Goal: Information Seeking & Learning: Learn about a topic

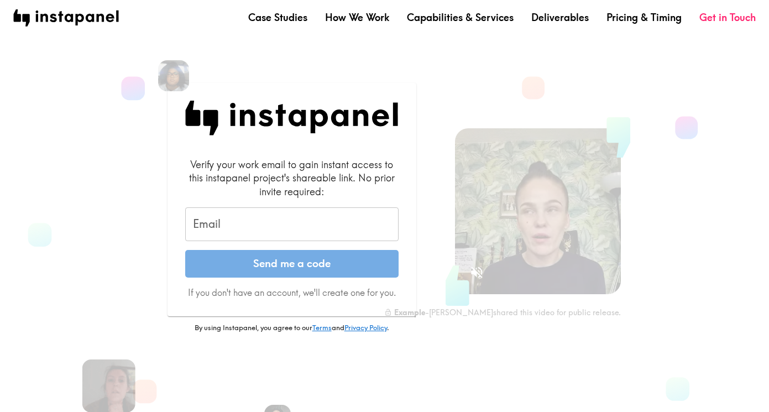
click at [320, 220] on input "Email" at bounding box center [291, 224] width 213 height 34
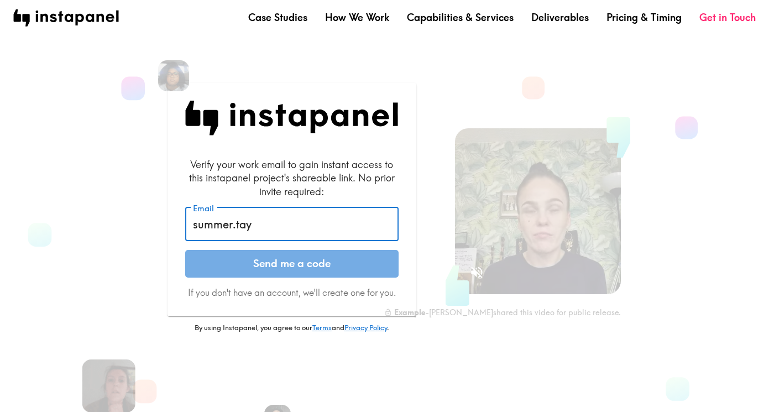
type input "[EMAIL_ADDRESS][PERSON_NAME][DOMAIN_NAME]"
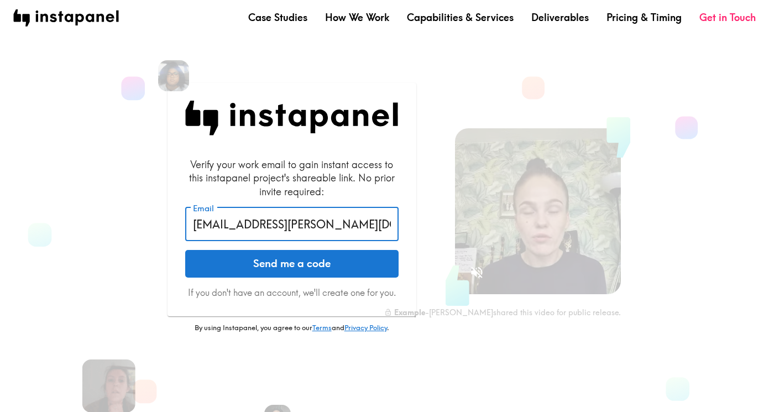
click at [316, 269] on button "Send me a code" at bounding box center [291, 264] width 213 height 28
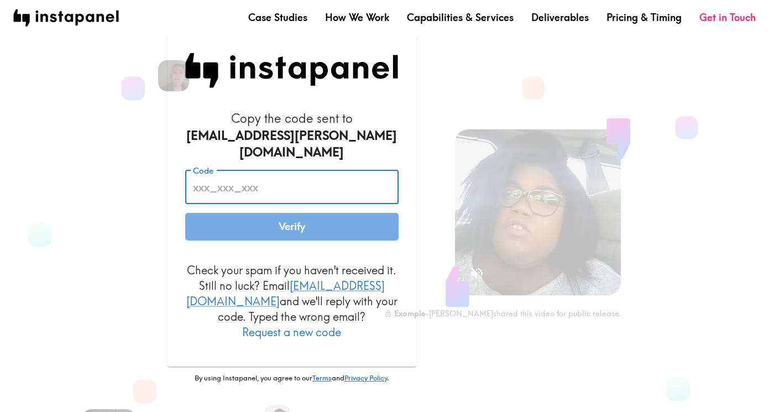
click at [316, 177] on input "Code" at bounding box center [291, 187] width 213 height 34
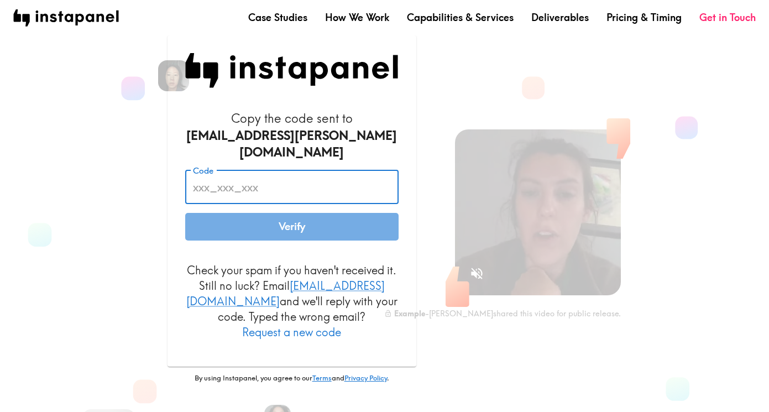
click at [316, 176] on input "Code" at bounding box center [291, 187] width 213 height 34
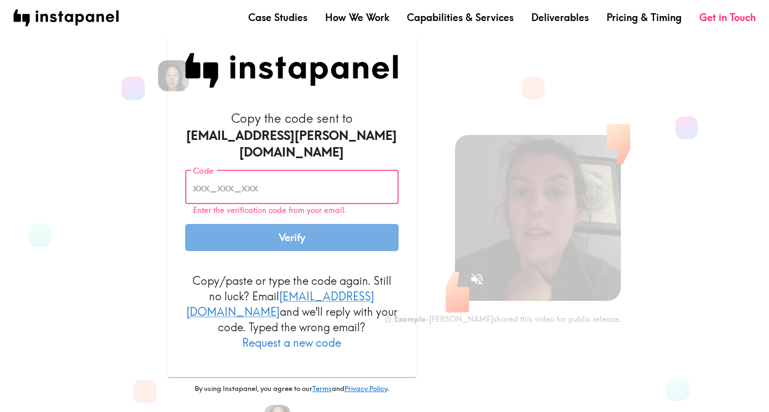
click at [243, 192] on input "Code" at bounding box center [291, 187] width 213 height 34
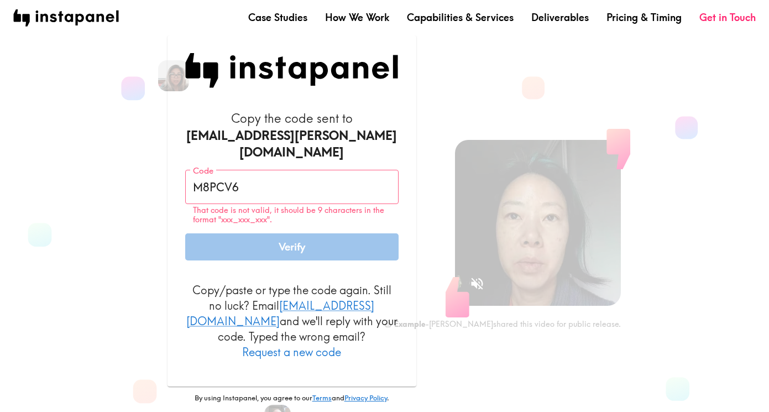
click at [266, 233] on button "Verify" at bounding box center [291, 247] width 213 height 28
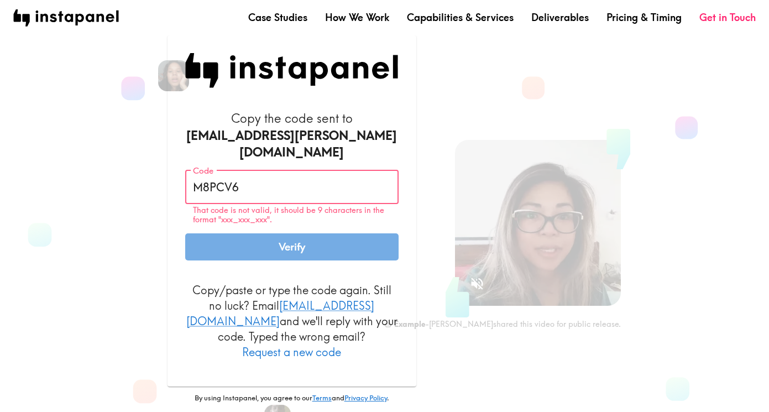
drag, startPoint x: 254, startPoint y: 179, endPoint x: 159, endPoint y: 162, distance: 97.2
click at [166, 164] on div "Copy the code sent to [EMAIL_ADDRESS][PERSON_NAME][DOMAIN_NAME] Code M8PCV6 Cod…" at bounding box center [292, 249] width 292 height 429
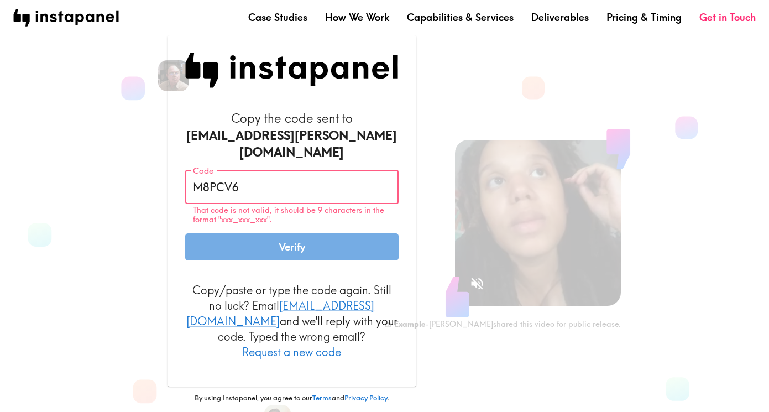
paste input "d7Q_P3P_jy4"
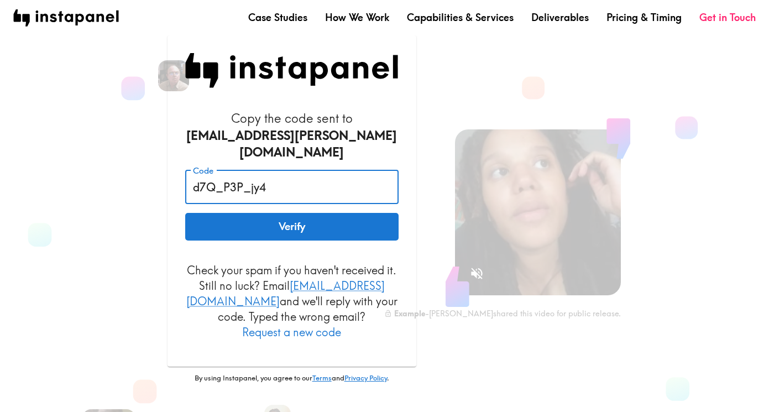
type input "d7Q_P3P_jy4"
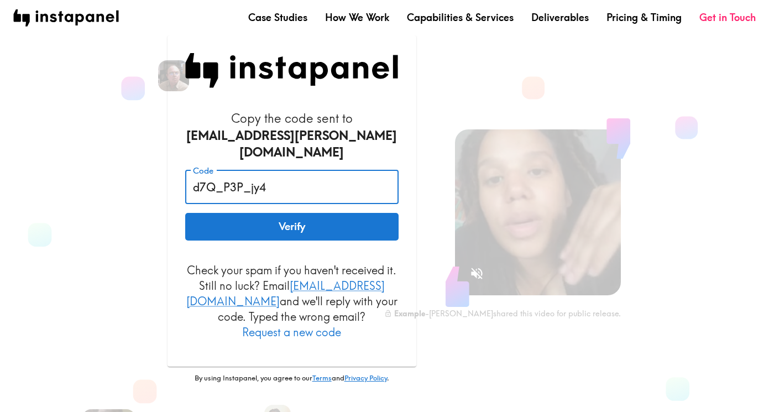
click at [255, 231] on button "Verify" at bounding box center [291, 227] width 213 height 28
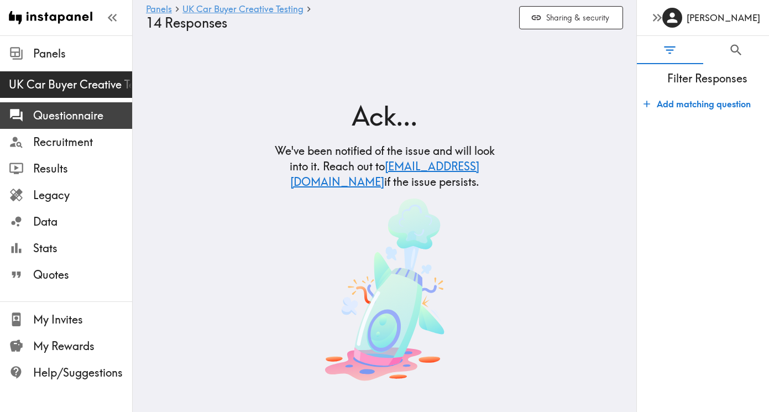
click at [96, 115] on span "Questionnaire" at bounding box center [82, 115] width 99 height 15
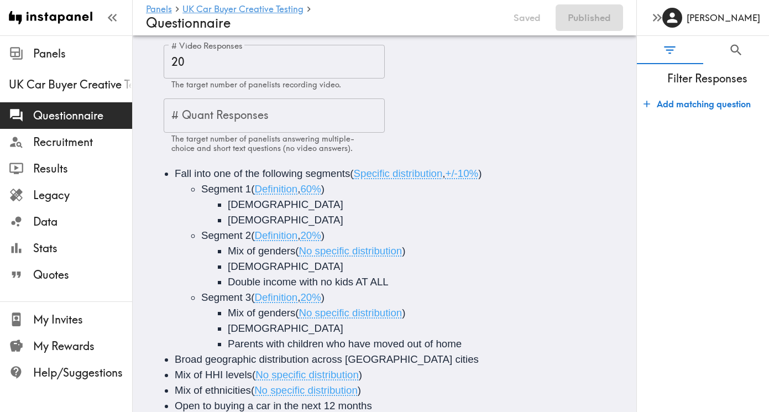
scroll to position [91, 0]
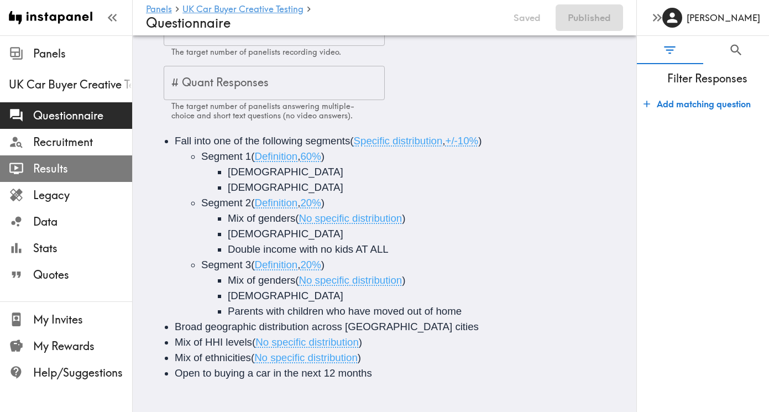
click at [75, 171] on span "Results" at bounding box center [82, 168] width 99 height 15
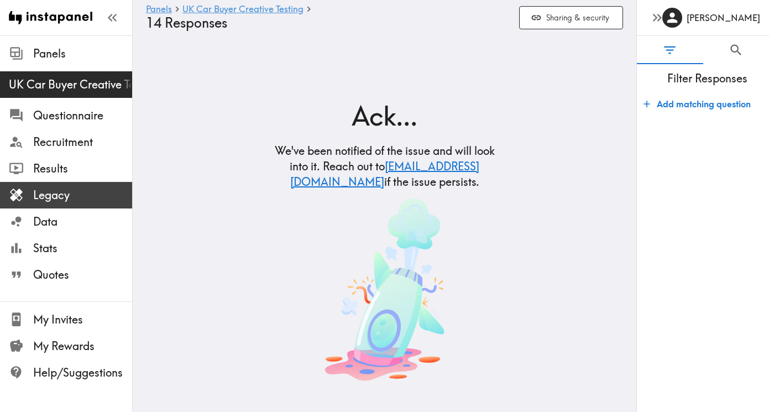
click at [75, 198] on span "Legacy" at bounding box center [82, 194] width 99 height 15
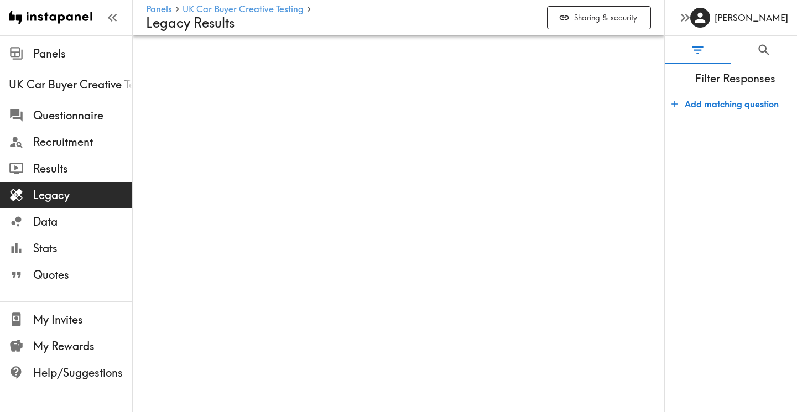
drag, startPoint x: 794, startPoint y: 59, endPoint x: 709, endPoint y: 56, distance: 85.2
click at [709, 56] on div "0 0" at bounding box center [730, 50] width 132 height 28
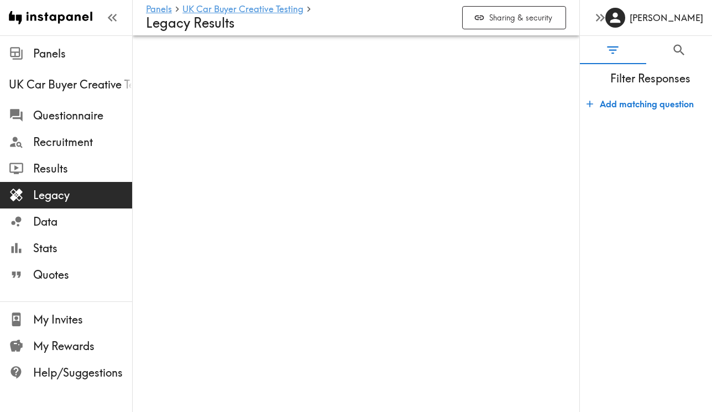
drag, startPoint x: 580, startPoint y: 264, endPoint x: 730, endPoint y: 226, distance: 154.0
click at [712, 71] on html "Instapanel - Panels - [GEOGRAPHIC_DATA] Car Buyer Creative Testing - Legacy Res…" at bounding box center [356, 35] width 712 height 71
drag, startPoint x: 579, startPoint y: 242, endPoint x: 705, endPoint y: 216, distance: 128.6
click at [705, 216] on div "[PERSON_NAME] 0 0 Filter Responses Add matching question Search Question or ans…" at bounding box center [645, 206] width 133 height 412
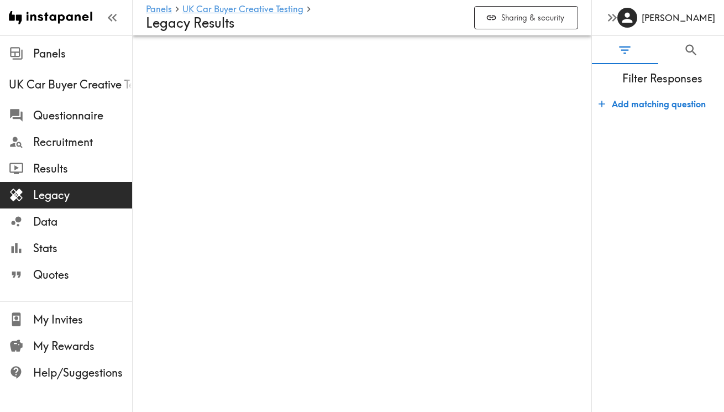
click at [645, 142] on form "Add matching question" at bounding box center [658, 247] width 132 height 319
click at [621, 52] on icon "Filter Responses" at bounding box center [624, 50] width 15 height 15
click at [610, 15] on icon "button" at bounding box center [610, 18] width 4 height 8
